Goal: Check status: Check status

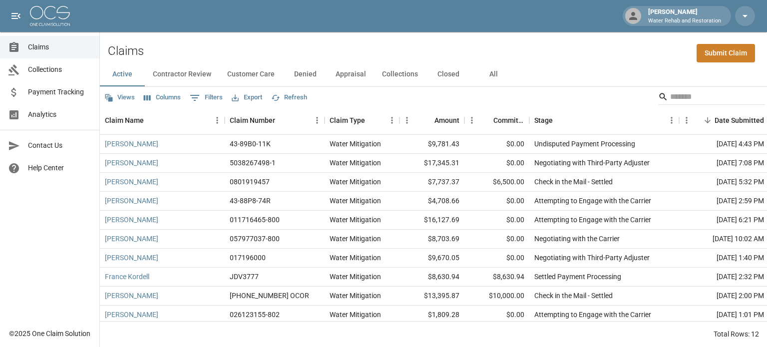
click at [298, 76] on button "Denied" at bounding box center [305, 74] width 45 height 24
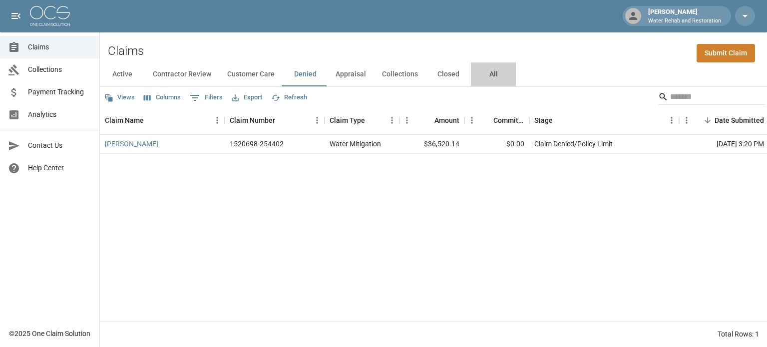
click at [489, 75] on button "All" at bounding box center [493, 74] width 45 height 24
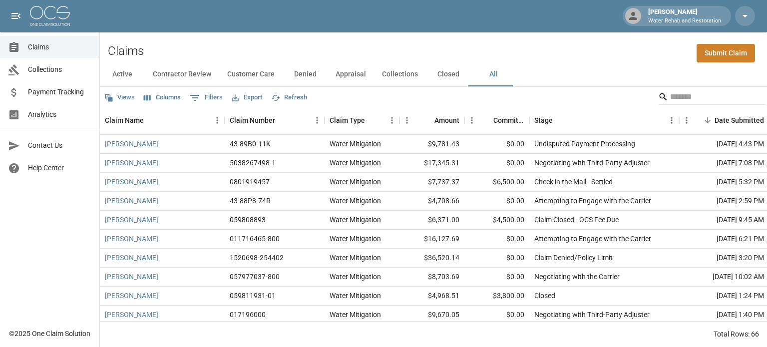
click at [310, 76] on button "Denied" at bounding box center [305, 74] width 45 height 24
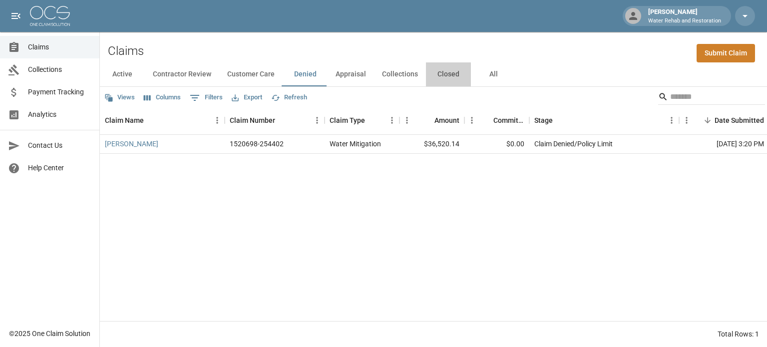
click at [439, 71] on button "Closed" at bounding box center [448, 74] width 45 height 24
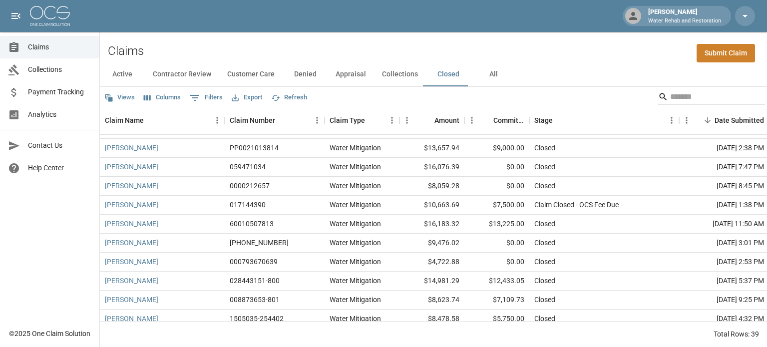
scroll to position [100, 0]
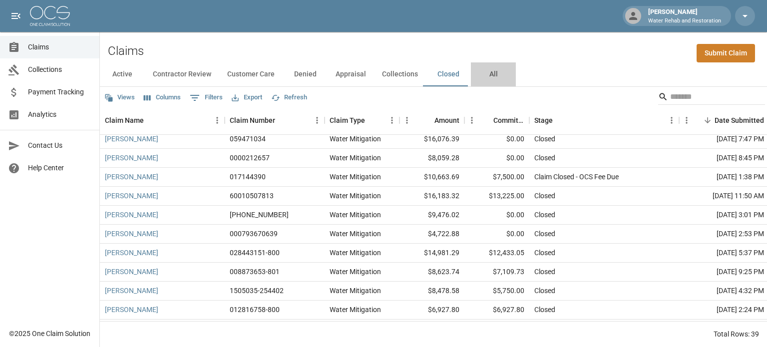
click at [498, 76] on button "All" at bounding box center [493, 74] width 45 height 24
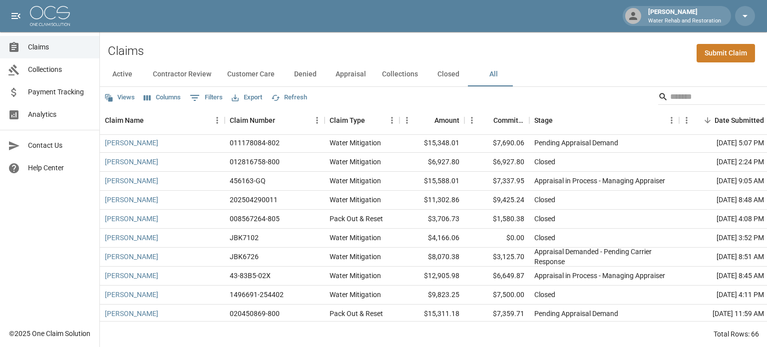
scroll to position [599, 0]
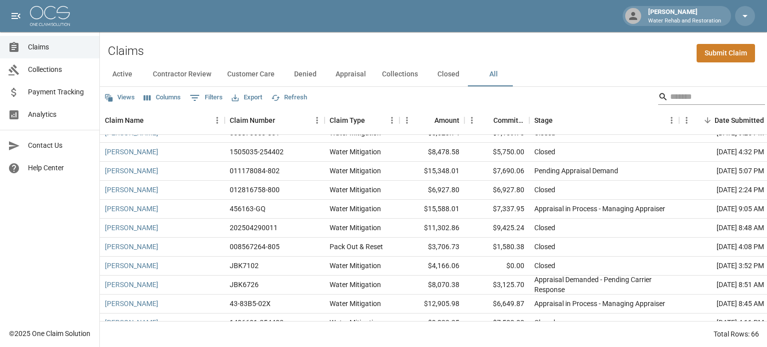
click at [690, 91] on input "Search" at bounding box center [710, 97] width 80 height 16
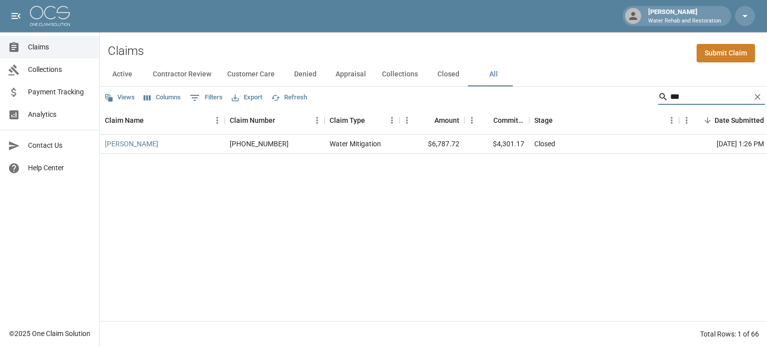
scroll to position [0, 0]
type input "***"
click at [174, 91] on button "Columns" at bounding box center [162, 97] width 42 height 15
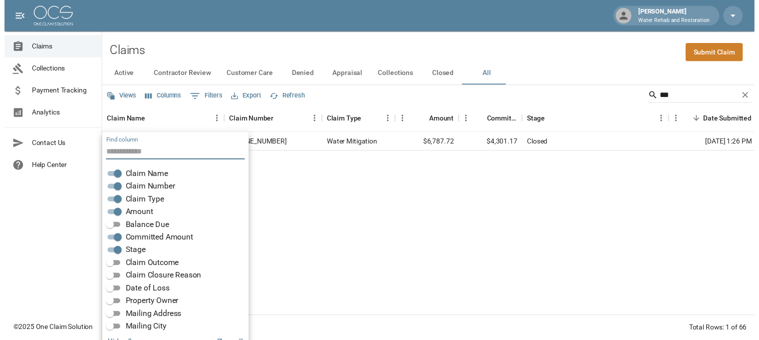
scroll to position [20, 0]
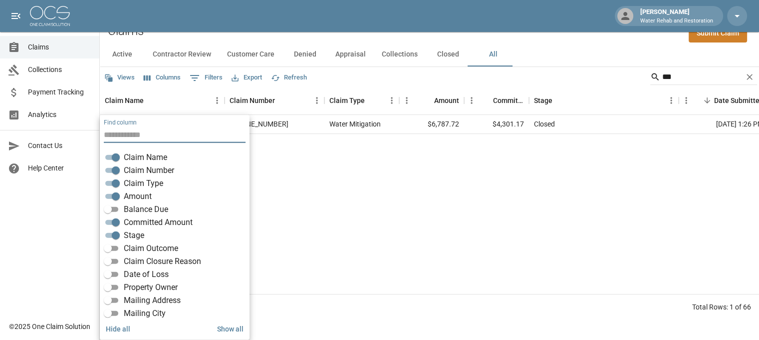
click at [147, 213] on span "Balance Due" at bounding box center [146, 209] width 44 height 12
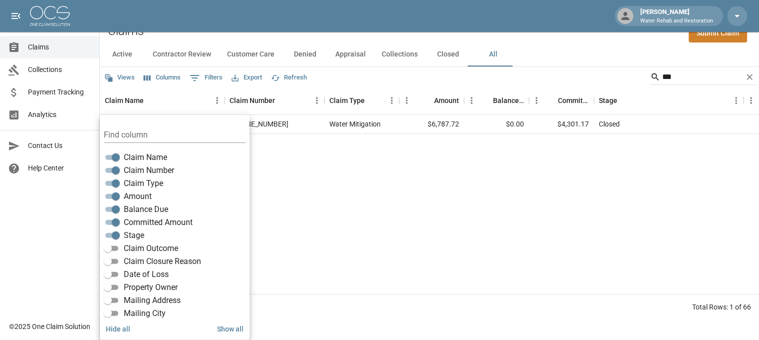
click at [390, 220] on div "[PERSON_NAME] [PHONE_NUMBER] Water Mitigation $6,787.72 $0.00 $4,301.17 Closed …" at bounding box center [599, 204] width 999 height 179
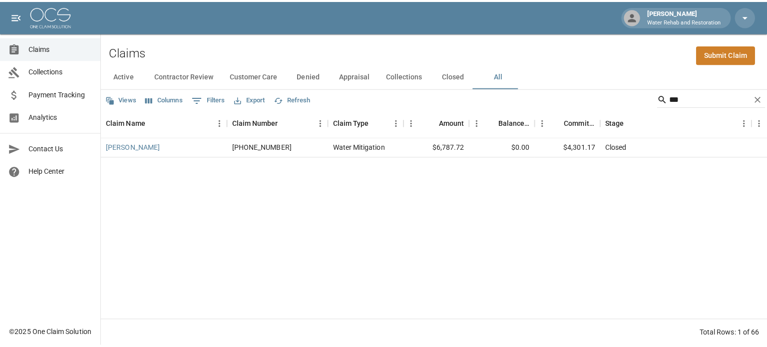
scroll to position [0, 0]
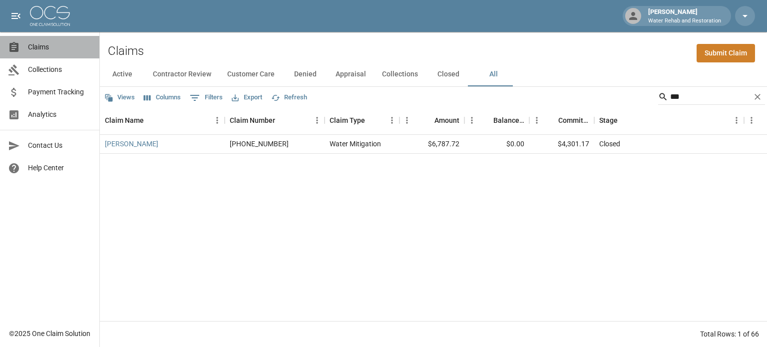
click at [39, 49] on span "Claims" at bounding box center [59, 47] width 63 height 10
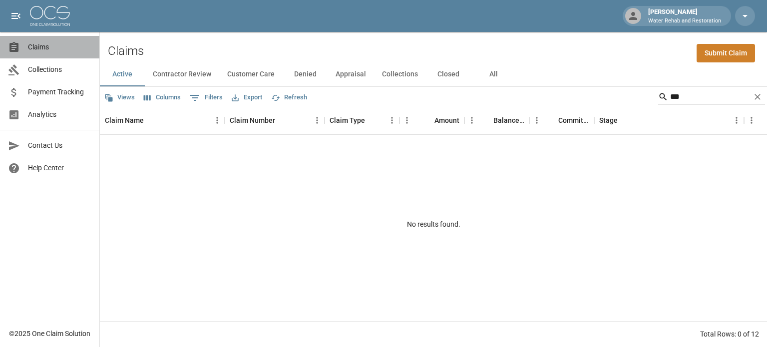
click at [41, 50] on span "Claims" at bounding box center [59, 47] width 63 height 10
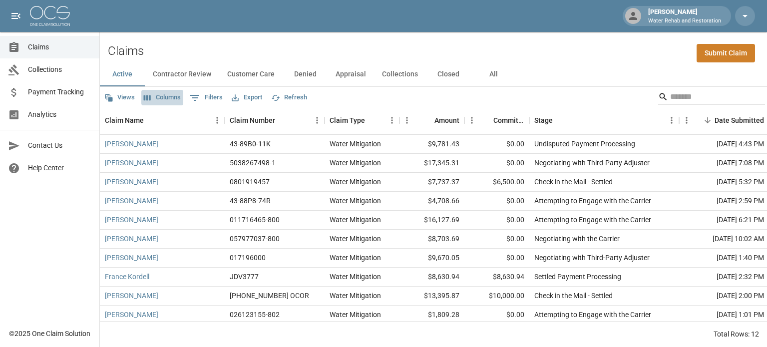
click at [156, 95] on button "Columns" at bounding box center [162, 97] width 42 height 15
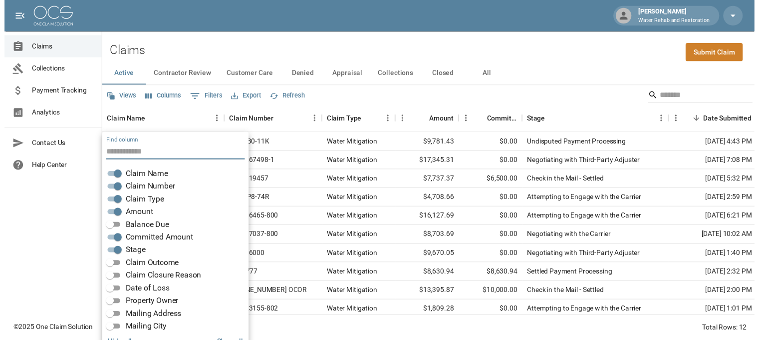
scroll to position [20, 0]
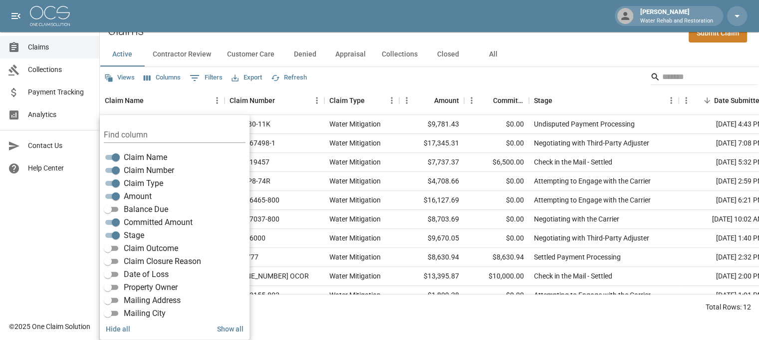
click at [146, 210] on span "Balance Due" at bounding box center [146, 209] width 44 height 12
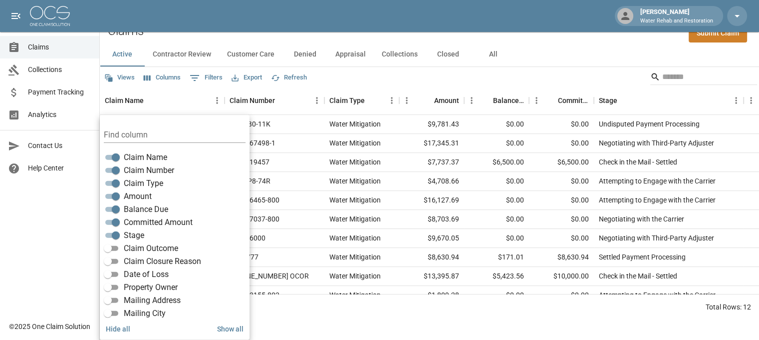
click at [540, 53] on div "Active Contractor Review Customer Care Denied Appraisal Collections Closed All" at bounding box center [430, 54] width 660 height 24
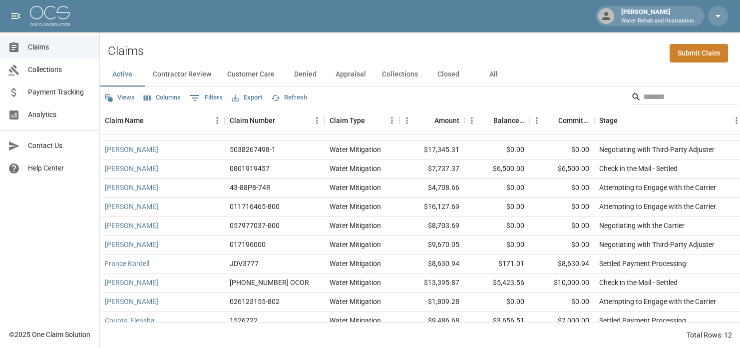
scroll to position [0, 0]
